Goal: Transaction & Acquisition: Purchase product/service

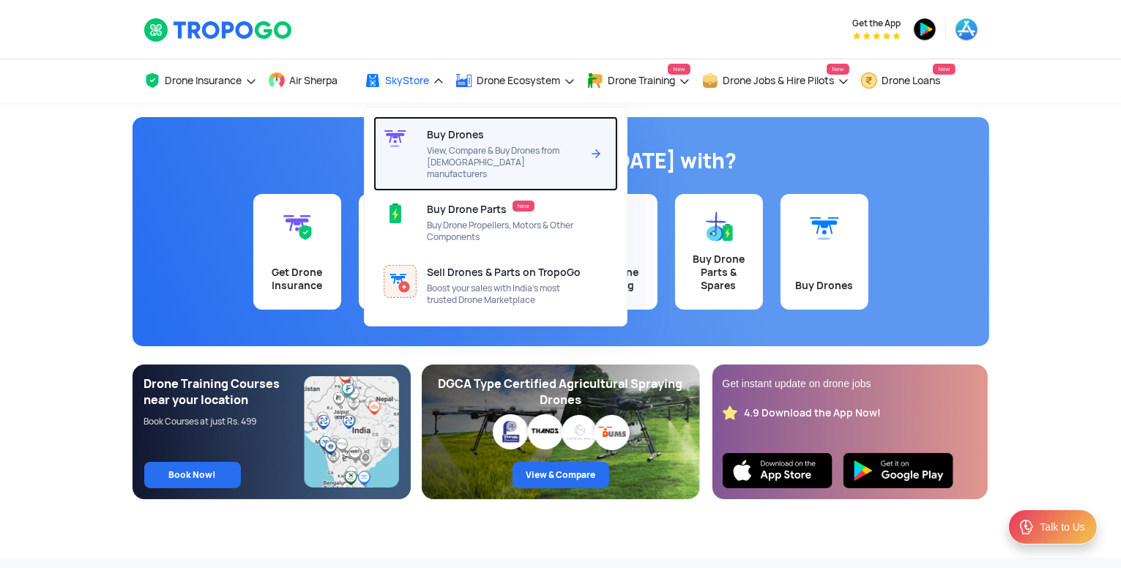
click at [442, 152] on span "View, Compare & Buy Drones from [DEMOGRAPHIC_DATA] manufacturers" at bounding box center [504, 162] width 155 height 35
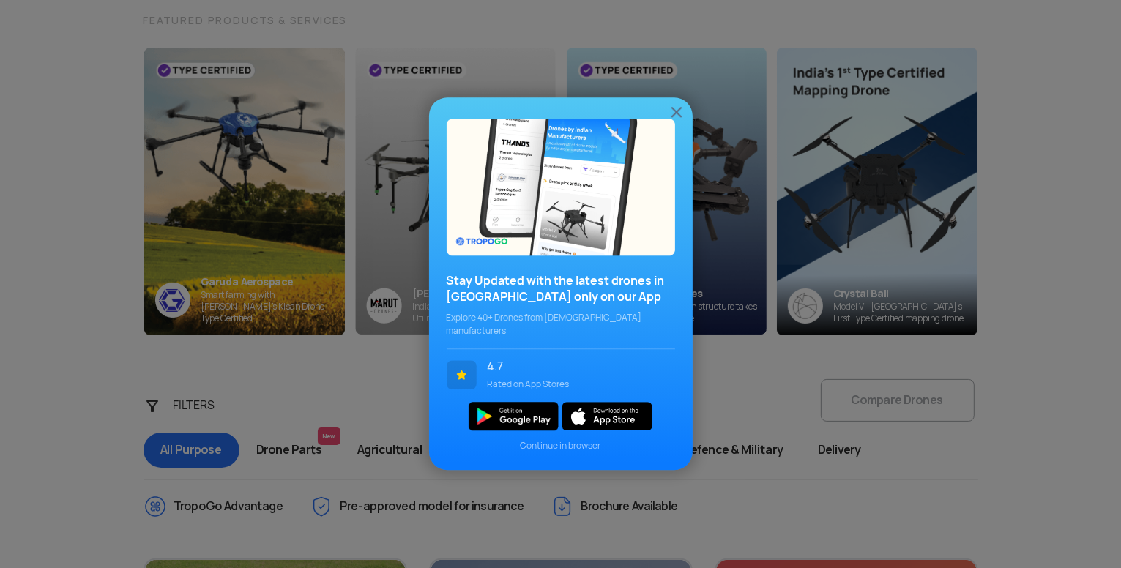
scroll to position [198, 0]
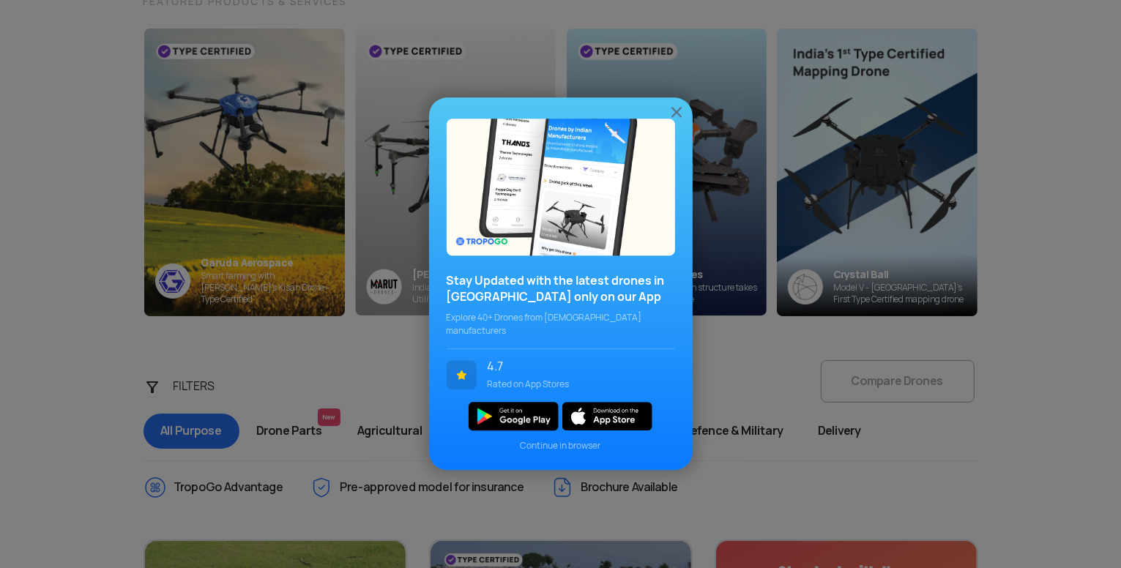
click at [677, 121] on img at bounding box center [677, 112] width 18 height 18
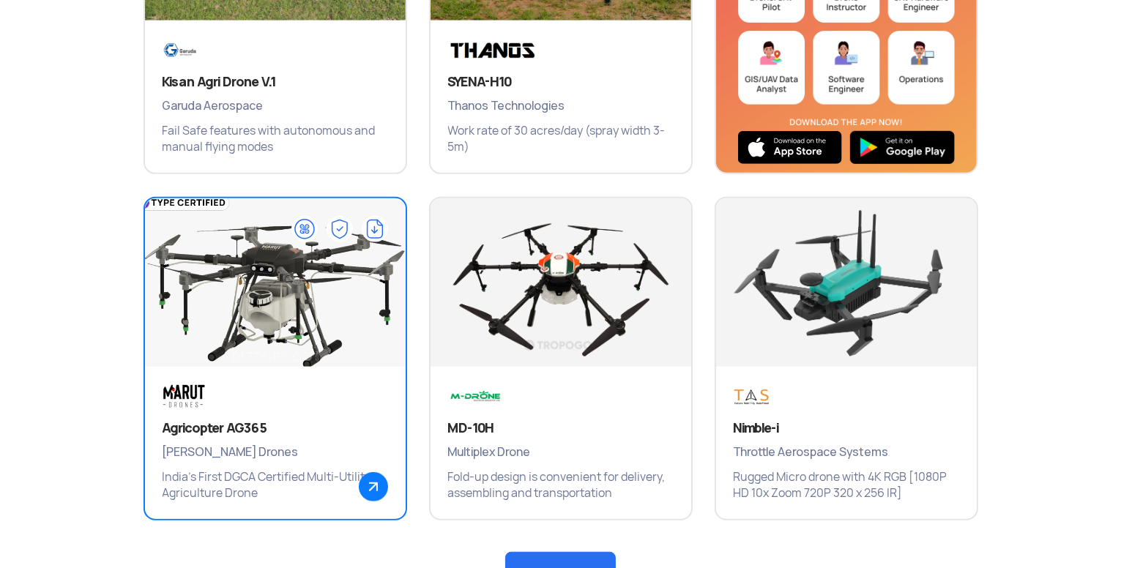
scroll to position [892, 0]
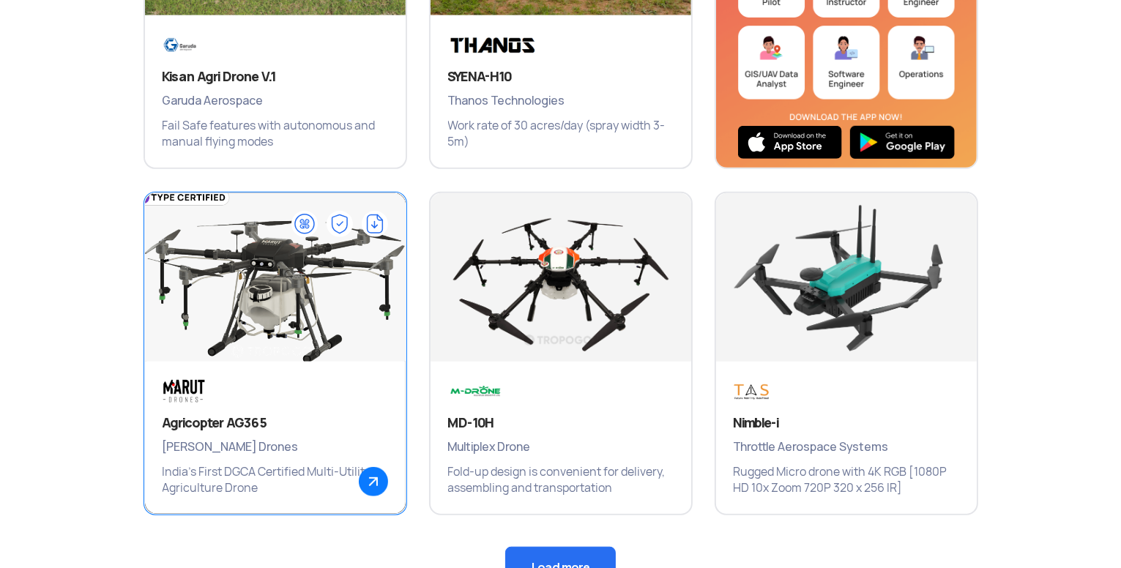
click at [278, 330] on img at bounding box center [275, 285] width 313 height 220
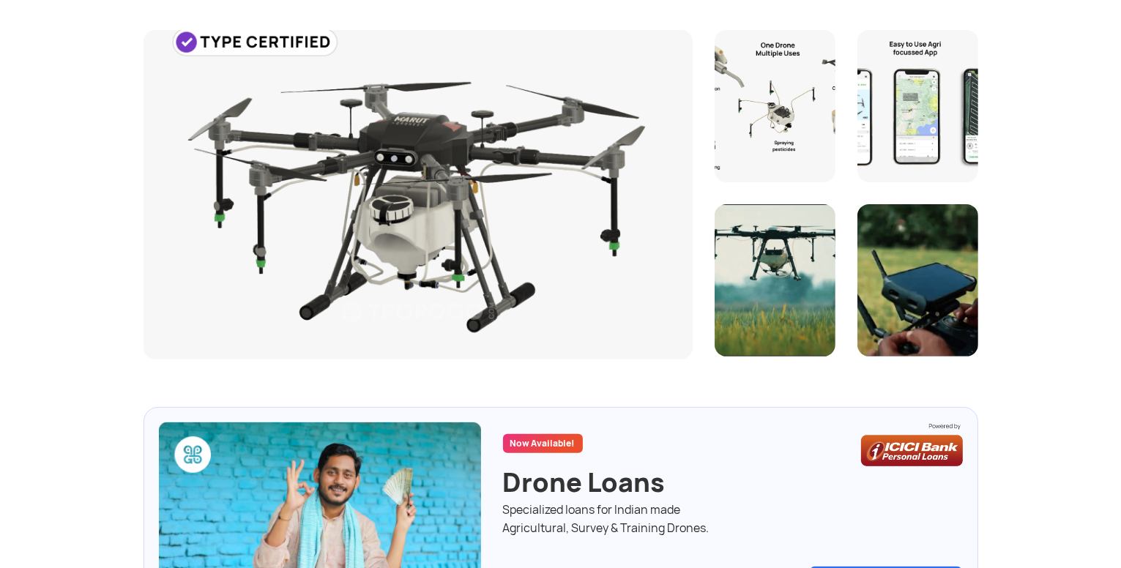
scroll to position [422, 0]
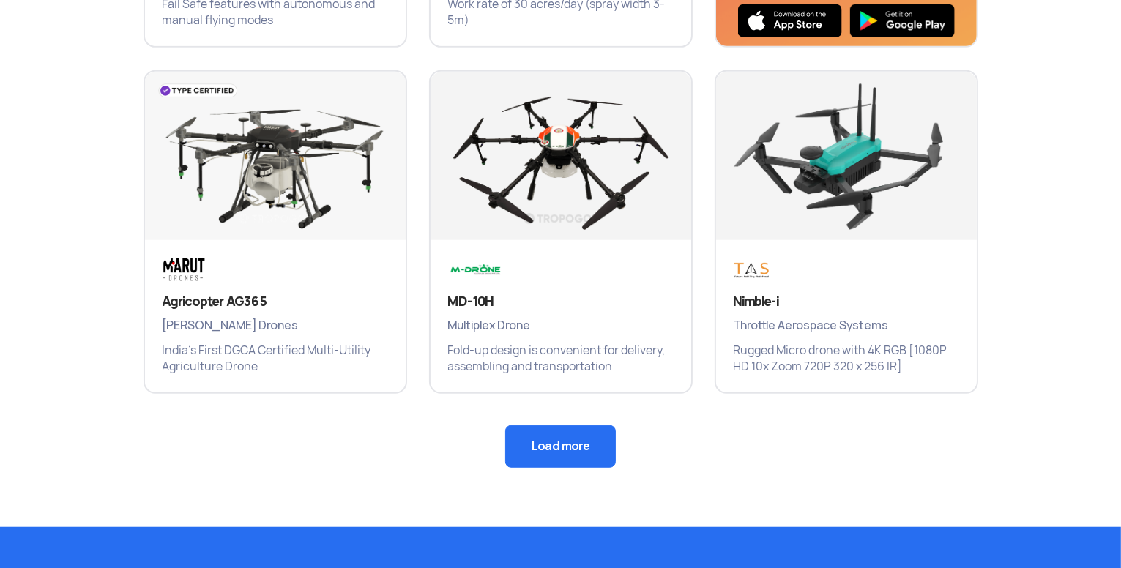
scroll to position [1032, 0]
